Goal: Find specific page/section: Find specific page/section

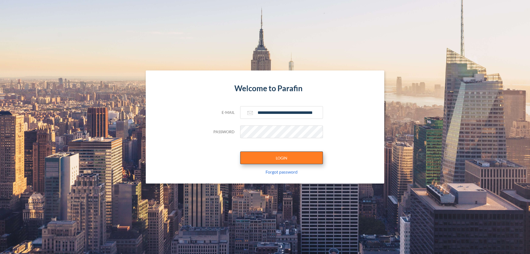
click at [282, 158] on button "LOGIN" at bounding box center [281, 157] width 83 height 13
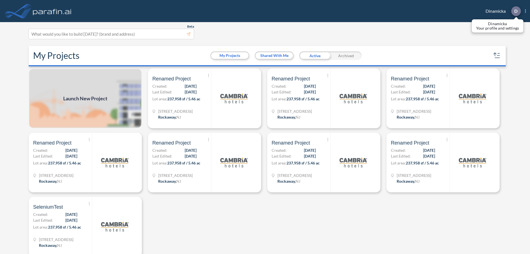
click at [516, 11] on p "D" at bounding box center [515, 11] width 3 height 5
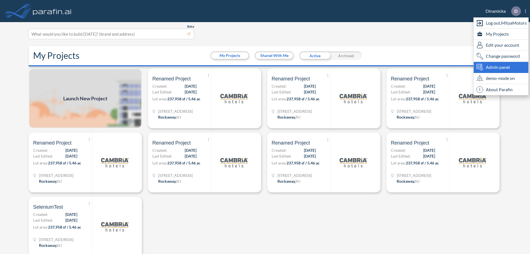
click at [501, 67] on span "Admin panel" at bounding box center [498, 67] width 24 height 7
